Goal: Task Accomplishment & Management: Manage account settings

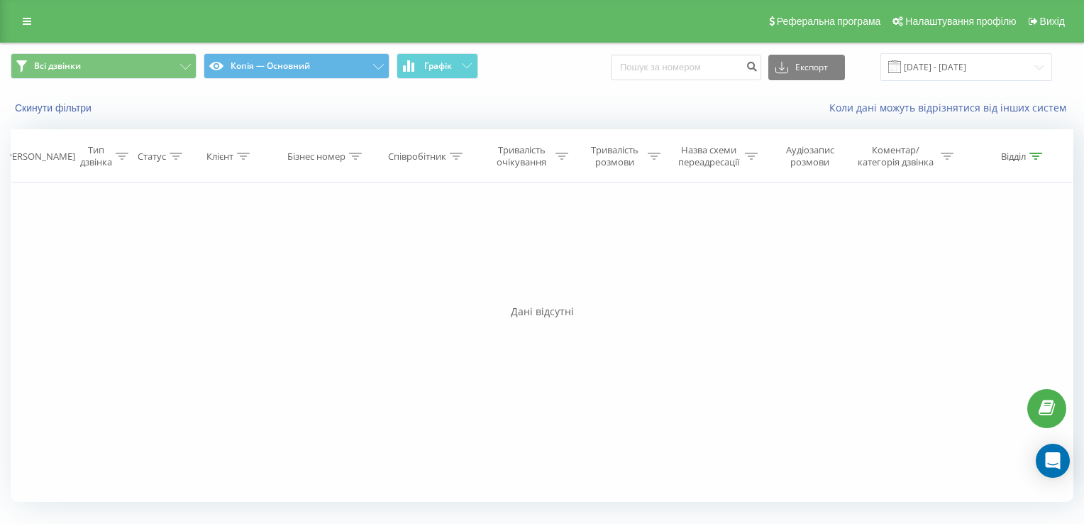
click at [24, 21] on icon at bounding box center [27, 21] width 9 height 10
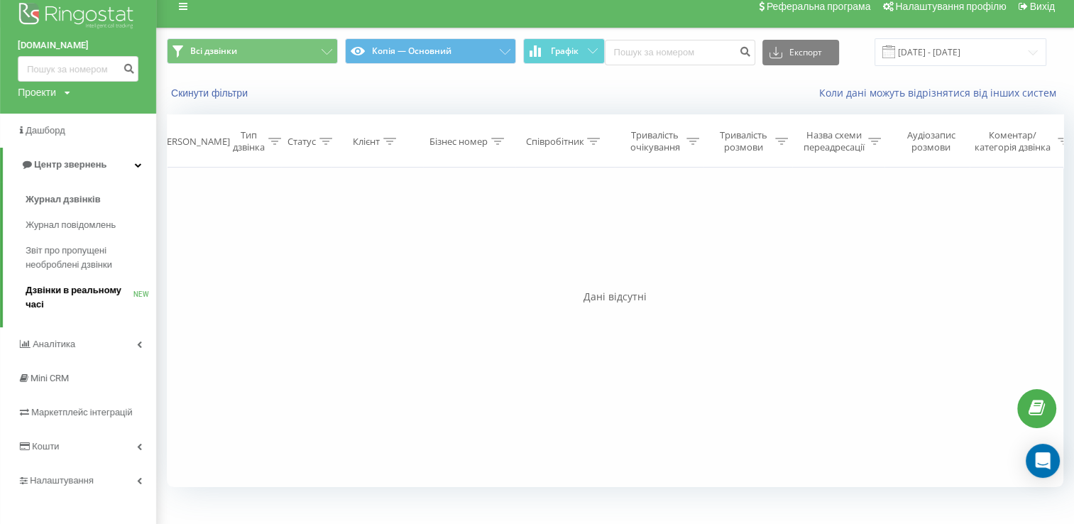
scroll to position [23, 0]
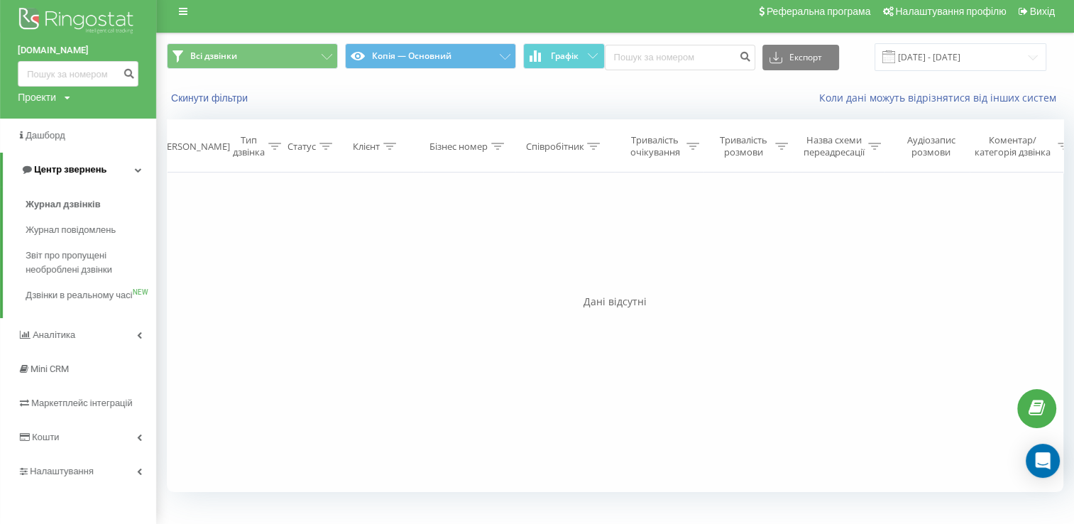
click at [136, 160] on link "Центр звернень" at bounding box center [79, 170] width 153 height 34
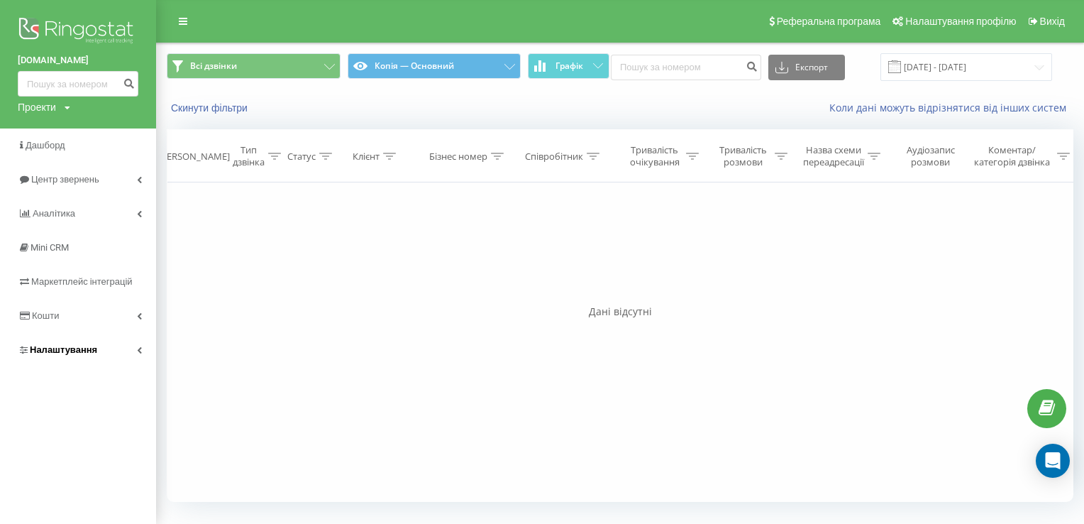
click at [133, 351] on link "Налаштування" at bounding box center [78, 350] width 156 height 34
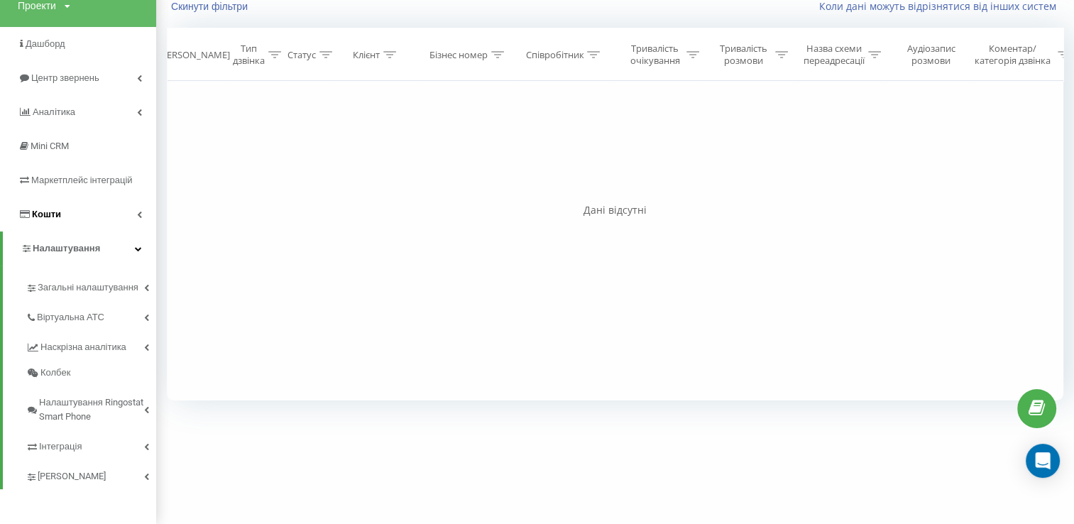
scroll to position [102, 0]
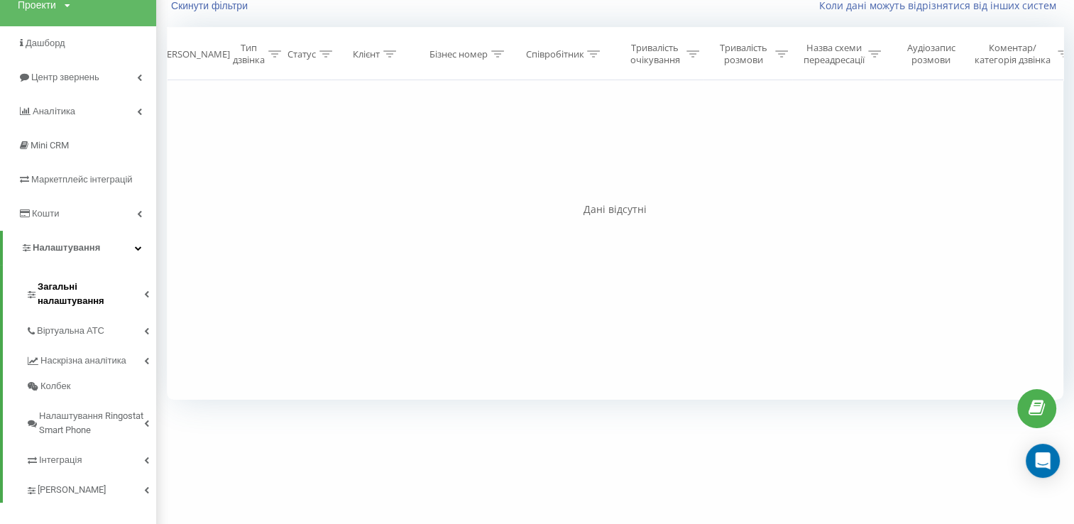
click at [123, 297] on link "Загальні налаштування" at bounding box center [91, 292] width 131 height 44
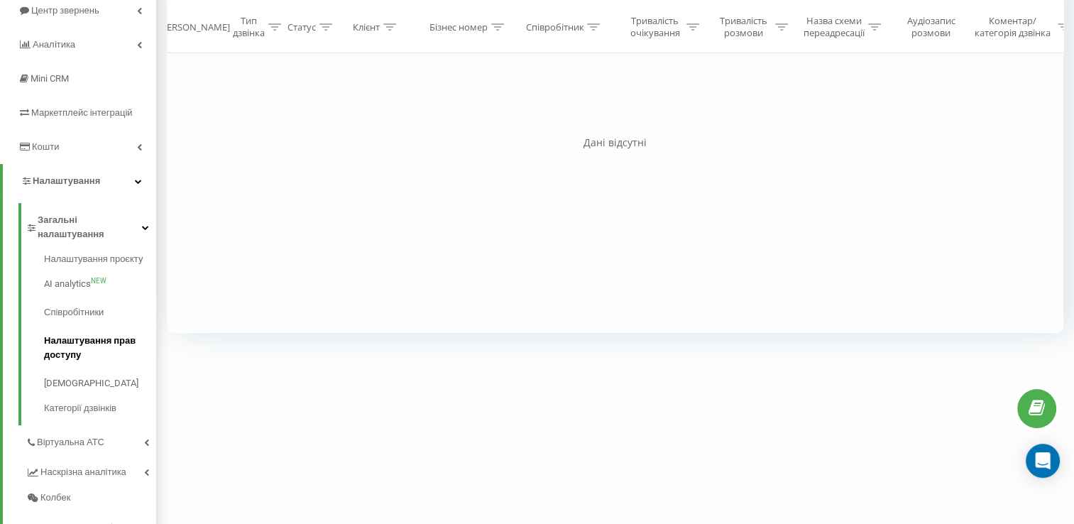
scroll to position [173, 0]
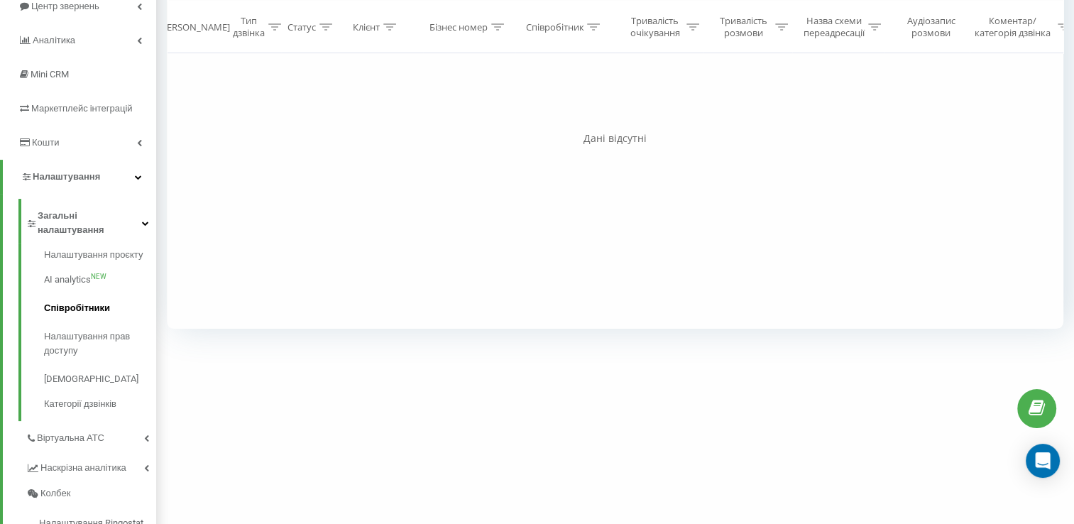
click at [81, 301] on span "Співробітники" at bounding box center [77, 308] width 66 height 14
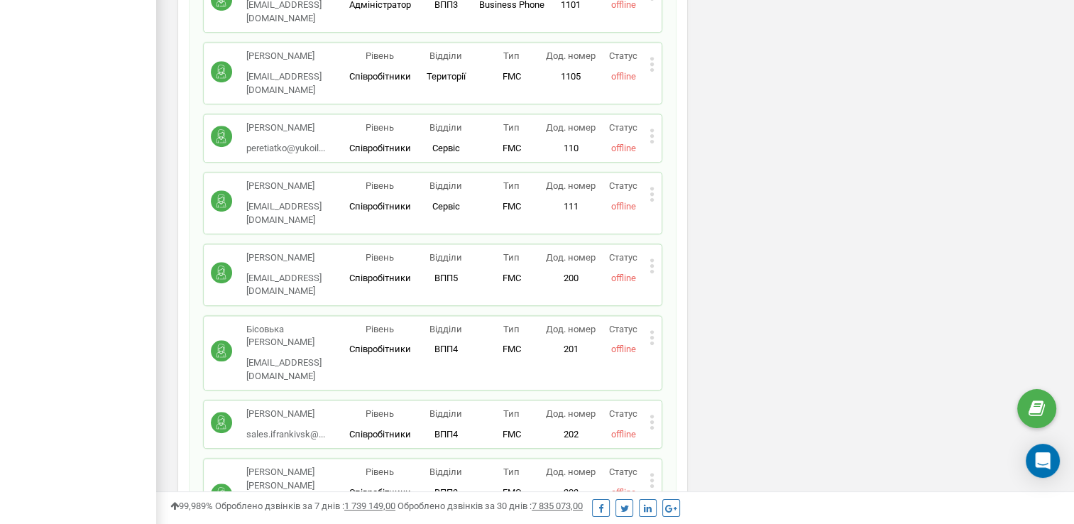
scroll to position [639, 0]
